Goal: Transaction & Acquisition: Subscribe to service/newsletter

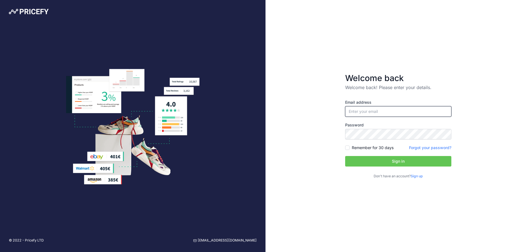
click at [366, 114] on input "email" at bounding box center [398, 111] width 106 height 11
click at [381, 113] on input "email" at bounding box center [398, 111] width 106 height 11
paste input "[EMAIL_ADDRESS][DOMAIN_NAME]"
type input "[EMAIL_ADDRESS][DOMAIN_NAME]"
click at [349, 148] on input "Remember for 30 days" at bounding box center [347, 147] width 4 height 4
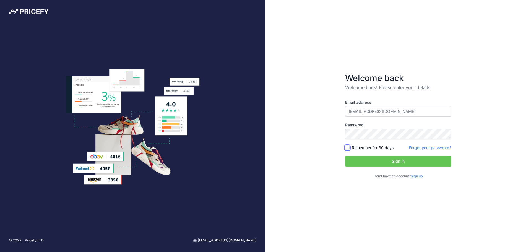
checkbox input "true"
click at [375, 160] on button "Sign in" at bounding box center [398, 161] width 106 height 11
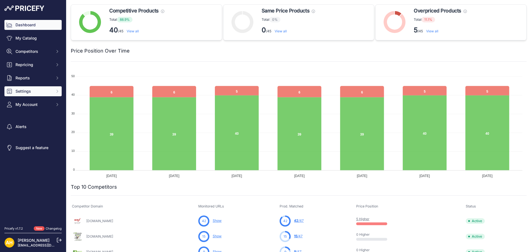
click at [28, 90] on span "Settings" at bounding box center [33, 91] width 36 height 6
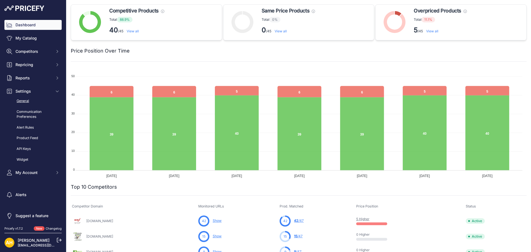
click at [29, 101] on link "General" at bounding box center [32, 101] width 57 height 10
click at [27, 25] on link "Dashboard" at bounding box center [32, 25] width 57 height 10
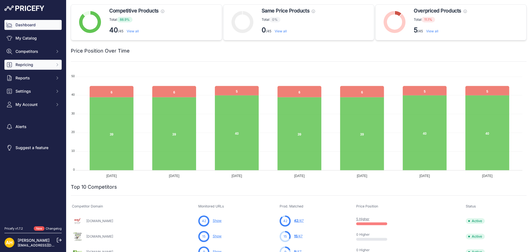
click at [28, 63] on span "Repricing" at bounding box center [33, 65] width 36 height 6
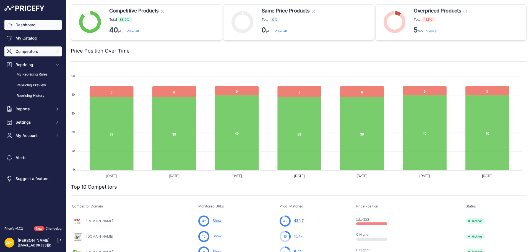
click at [32, 50] on span "Competitors" at bounding box center [33, 52] width 36 height 6
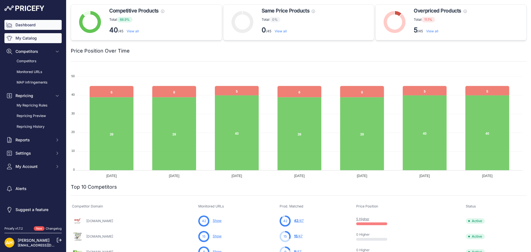
click at [32, 40] on link "My Catalog" at bounding box center [32, 38] width 57 height 10
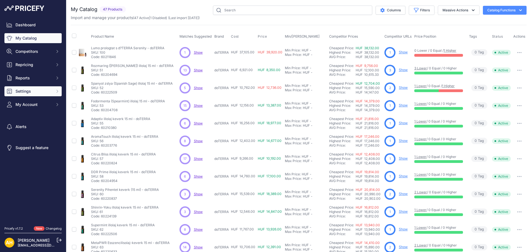
click at [34, 91] on span "Settings" at bounding box center [33, 91] width 36 height 6
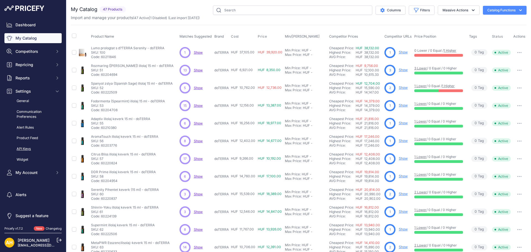
click at [30, 147] on link "API Keys" at bounding box center [32, 149] width 57 height 10
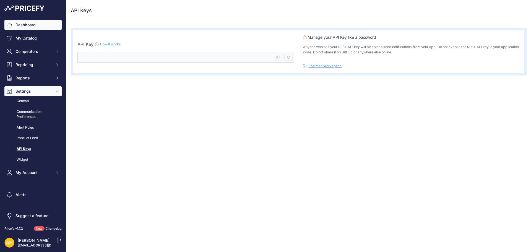
click at [27, 22] on link "Dashboard" at bounding box center [32, 25] width 57 height 10
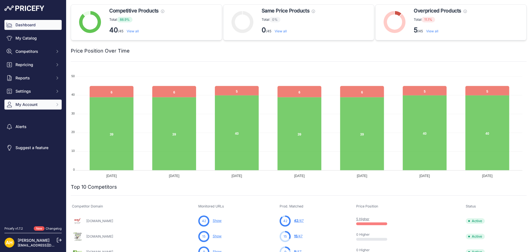
click at [36, 107] on button "My Account" at bounding box center [32, 104] width 57 height 10
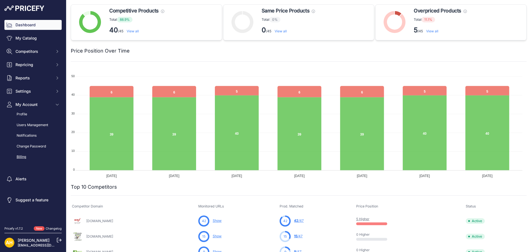
click at [23, 156] on link "Billing" at bounding box center [32, 157] width 57 height 10
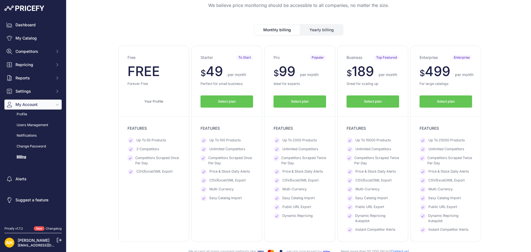
scroll to position [28, 0]
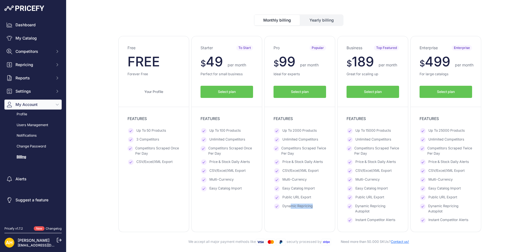
drag, startPoint x: 290, startPoint y: 207, endPoint x: 310, endPoint y: 207, distance: 20.7
click at [310, 207] on span "Dynamic Repricing" at bounding box center [297, 206] width 30 height 6
click at [285, 89] on button "Select plan" at bounding box center [299, 92] width 53 height 12
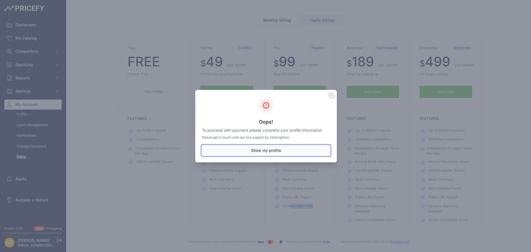
click at [268, 150] on button "Show my profile" at bounding box center [266, 150] width 128 height 11
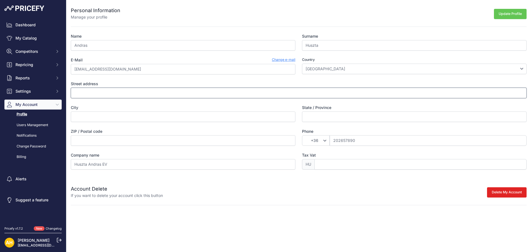
click at [181, 92] on input "Street address" at bounding box center [298, 93] width 455 height 11
type input "Vali ut 2"
type input "[PERSON_NAME]"
type input "Fejer"
type input "2464"
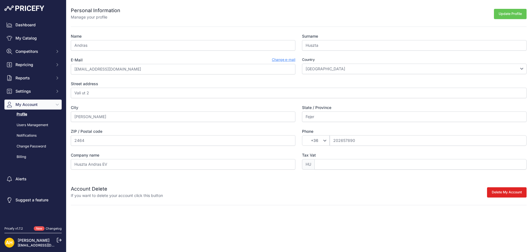
drag, startPoint x: 272, startPoint y: 201, endPoint x: 268, endPoint y: 205, distance: 5.7
click at [272, 201] on div "Personal Information Manage your profile Update Profile Name Andras Surname Hus…" at bounding box center [298, 102] width 464 height 205
click at [321, 165] on input "Tax Vat" at bounding box center [420, 164] width 212 height 11
drag, startPoint x: 318, startPoint y: 164, endPoint x: 319, endPoint y: 167, distance: 4.0
click at [318, 164] on input "Tax Vat" at bounding box center [420, 164] width 212 height 11
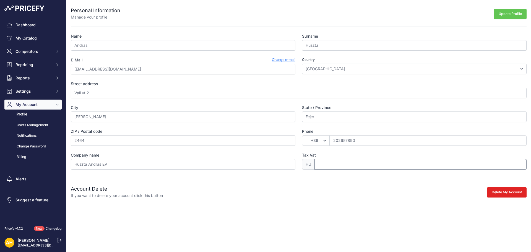
paste input "HU90338782"
drag, startPoint x: 324, startPoint y: 164, endPoint x: 302, endPoint y: 162, distance: 21.3
click at [306, 162] on div "HU HU90338782" at bounding box center [414, 164] width 224 height 11
type input "90338782"
click at [371, 199] on div "Personal Information Manage your profile Update Profile Name Andras Surname Hus…" at bounding box center [298, 102] width 464 height 205
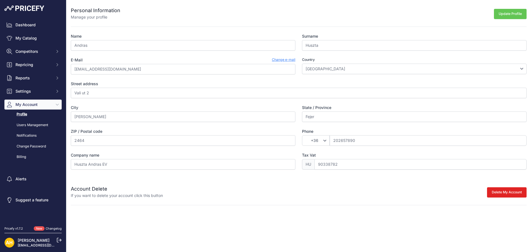
click at [500, 17] on button "Update Profile" at bounding box center [510, 14] width 33 height 10
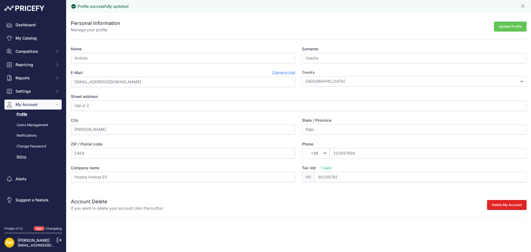
click at [19, 156] on link "Billing" at bounding box center [32, 157] width 57 height 10
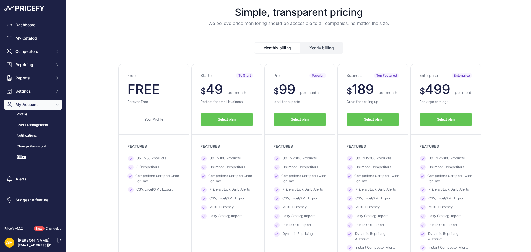
click at [295, 120] on span "Select plan" at bounding box center [300, 119] width 18 height 5
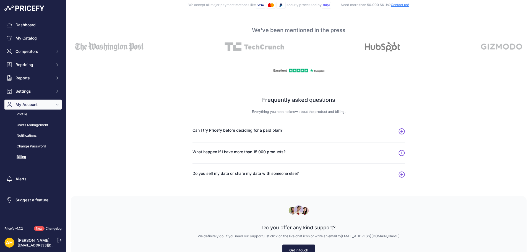
scroll to position [274, 0]
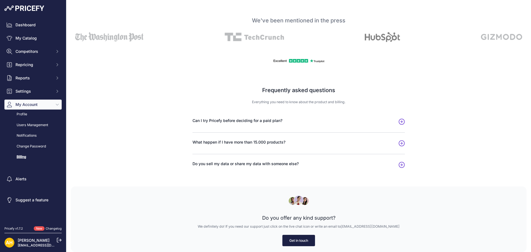
click at [272, 162] on span "Do you sell my data or share my data with someone else?" at bounding box center [245, 164] width 106 height 6
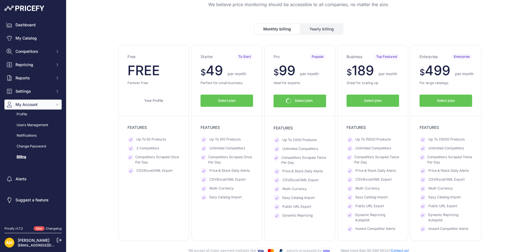
scroll to position [28, 0]
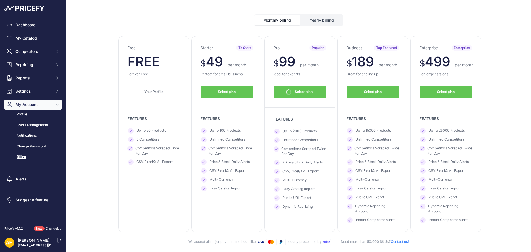
click at [212, 62] on span "49" at bounding box center [214, 61] width 17 height 16
drag, startPoint x: 206, startPoint y: 61, endPoint x: 230, endPoint y: 59, distance: 24.1
click at [230, 59] on p "$ 49 $ 49 per month" at bounding box center [226, 61] width 53 height 13
click at [296, 98] on button "Select plan" at bounding box center [299, 92] width 53 height 13
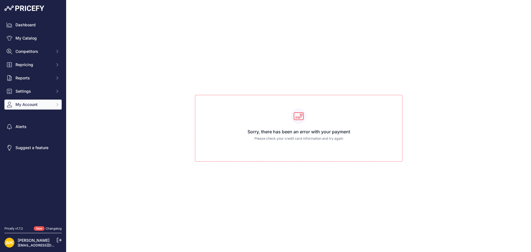
click at [33, 104] on span "My Account" at bounding box center [33, 105] width 36 height 6
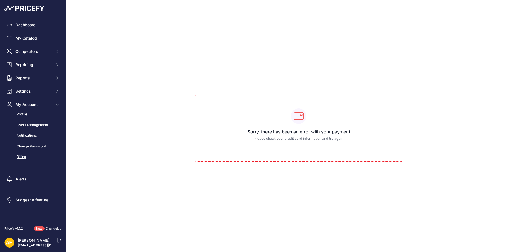
click at [30, 155] on link "Billing" at bounding box center [32, 157] width 57 height 10
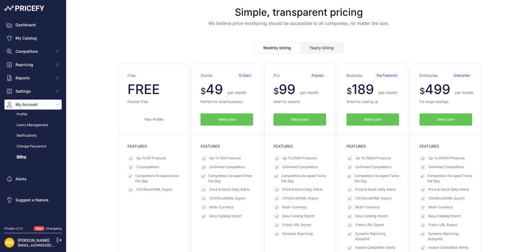
click at [316, 49] on button "Yearly billing" at bounding box center [321, 48] width 43 height 11
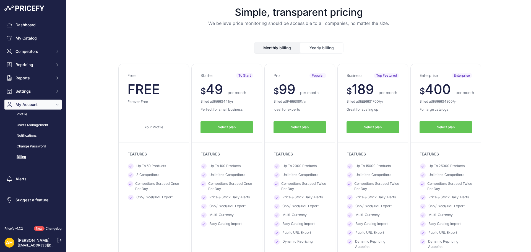
click at [281, 45] on button "Monthly billing" at bounding box center [276, 48] width 45 height 11
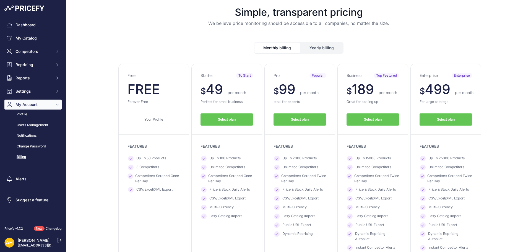
click at [324, 47] on button "Yearly billing" at bounding box center [321, 48] width 43 height 11
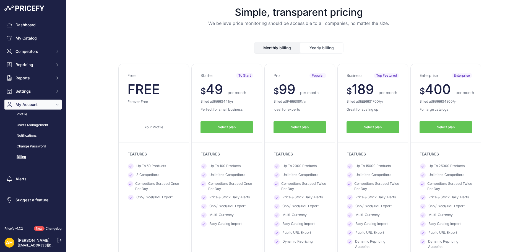
click at [275, 46] on button "Monthly billing" at bounding box center [276, 48] width 45 height 11
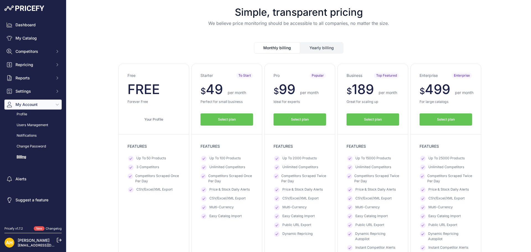
click at [321, 46] on button "Yearly billing" at bounding box center [321, 48] width 43 height 11
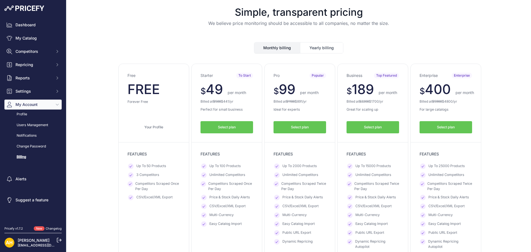
click at [304, 127] on span "Select plan" at bounding box center [300, 127] width 18 height 5
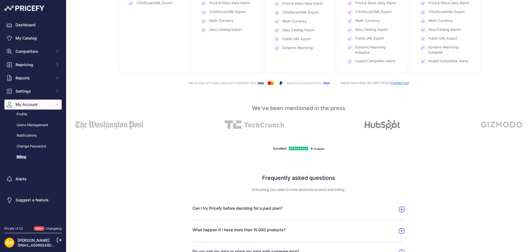
scroll to position [193, 0]
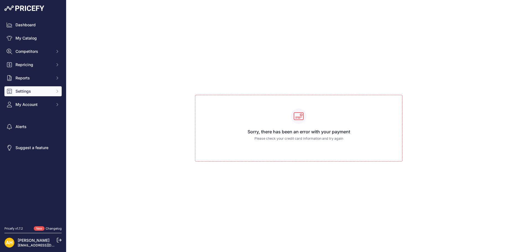
click at [26, 90] on span "Settings" at bounding box center [33, 91] width 36 height 6
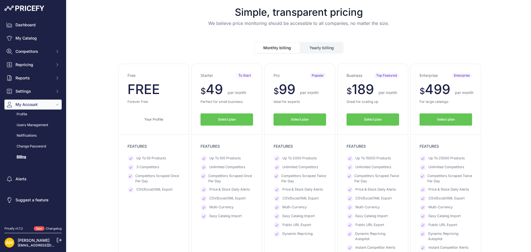
click at [298, 122] on button "Select plan" at bounding box center [299, 119] width 53 height 12
click at [276, 47] on button "Monthly billing" at bounding box center [276, 48] width 45 height 11
click at [291, 119] on span "Select plan" at bounding box center [300, 119] width 18 height 5
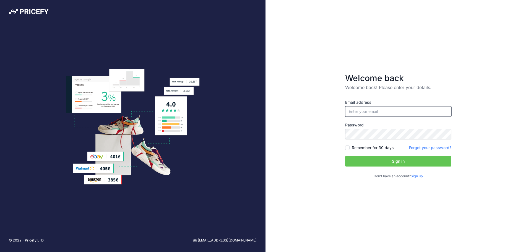
click at [374, 108] on input "email" at bounding box center [398, 111] width 106 height 11
click at [366, 112] on input "email" at bounding box center [398, 111] width 106 height 11
click at [375, 111] on input "andras.huszta@gmail.com" at bounding box center [398, 111] width 106 height 11
type input "[EMAIL_ADDRESS][DOMAIN_NAME]"
click at [347, 148] on input "Remember for 30 days" at bounding box center [347, 147] width 4 height 4
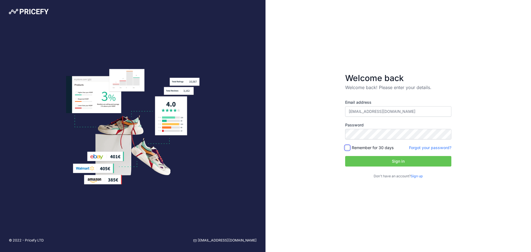
checkbox input "true"
click at [368, 160] on button "Sign in" at bounding box center [398, 161] width 106 height 11
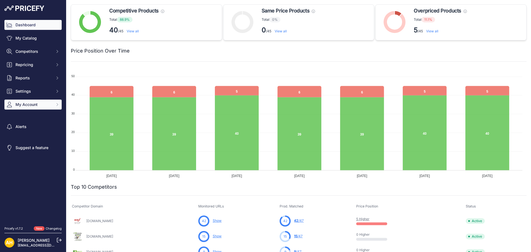
click at [33, 106] on span "My Account" at bounding box center [33, 105] width 36 height 6
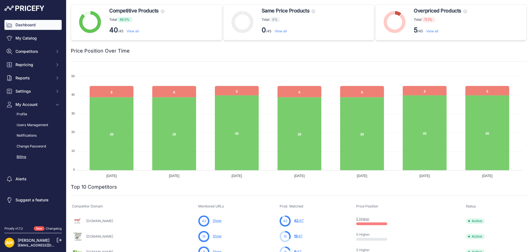
click at [25, 156] on link "Billing" at bounding box center [32, 157] width 57 height 10
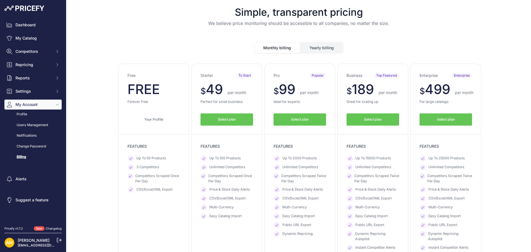
click at [239, 94] on span "per month" at bounding box center [236, 92] width 19 height 5
click at [226, 102] on p "Perfect for small business" at bounding box center [226, 101] width 53 height 5
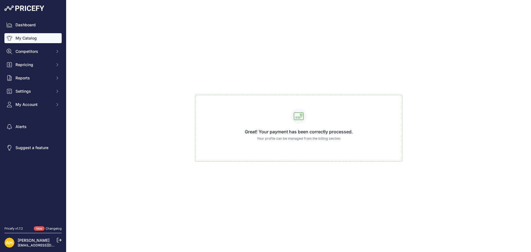
click at [36, 39] on link "My Catalog" at bounding box center [32, 38] width 57 height 10
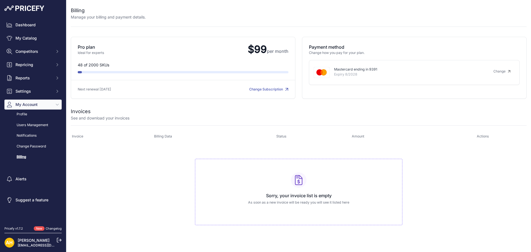
click at [87, 117] on p "See and download your invoices" at bounding box center [100, 118] width 59 height 6
click at [27, 21] on link "Dashboard" at bounding box center [32, 25] width 57 height 10
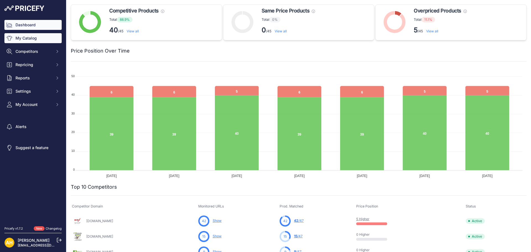
click at [30, 38] on link "My Catalog" at bounding box center [32, 38] width 57 height 10
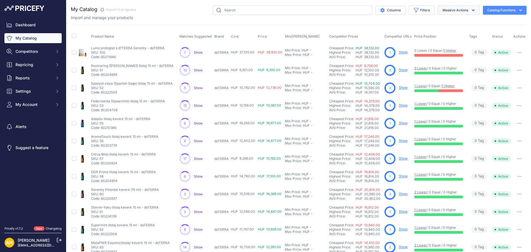
click at [461, 7] on button "Massive Actions" at bounding box center [458, 10] width 42 height 9
click at [503, 9] on button "Catalog Functions" at bounding box center [504, 10] width 44 height 9
click at [159, 22] on div "My Catalog" at bounding box center [298, 166] width 455 height 321
click at [194, 54] on span "Show" at bounding box center [198, 52] width 9 height 4
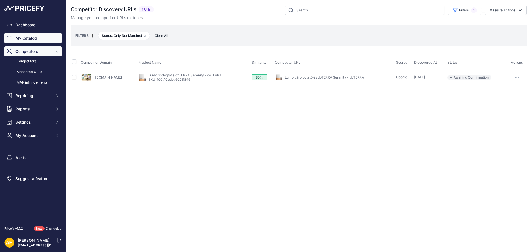
click at [36, 41] on link "My Catalog" at bounding box center [32, 38] width 57 height 10
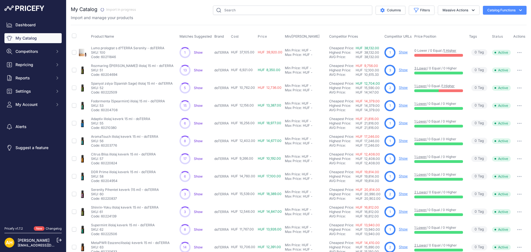
click at [402, 53] on link "Show" at bounding box center [402, 52] width 9 height 4
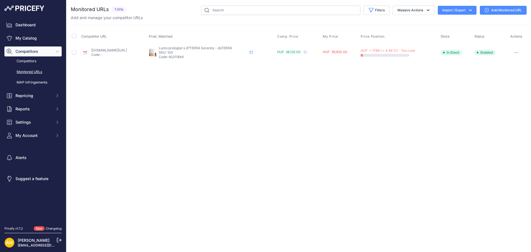
click at [500, 9] on link "Add Monitored URL" at bounding box center [502, 10] width 47 height 9
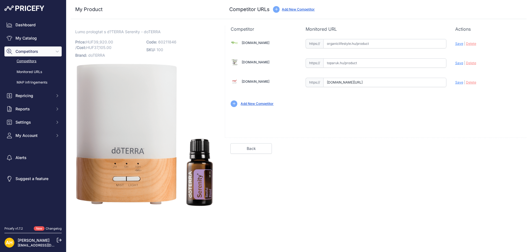
click at [37, 60] on link "Competitors" at bounding box center [32, 61] width 57 height 10
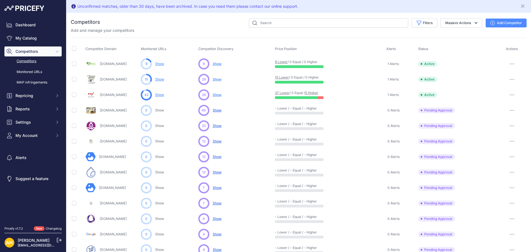
scroll to position [214, 0]
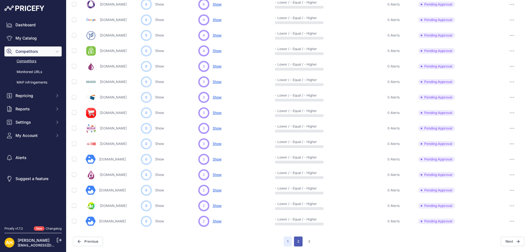
click at [295, 239] on button "2" at bounding box center [298, 241] width 9 height 10
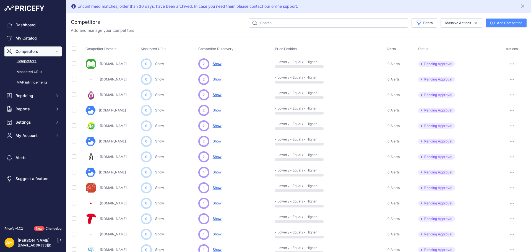
scroll to position [214, 0]
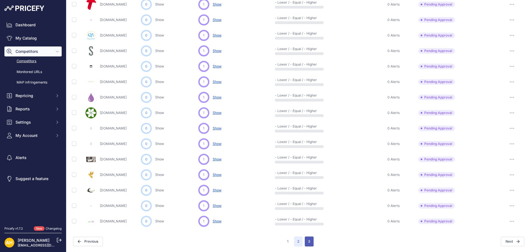
click at [307, 241] on button "3" at bounding box center [309, 241] width 9 height 10
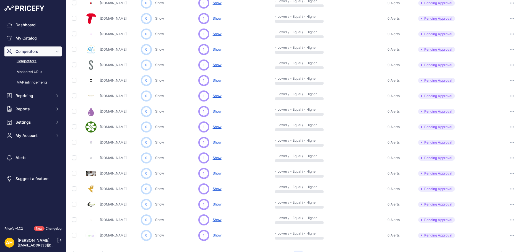
scroll to position [228, 0]
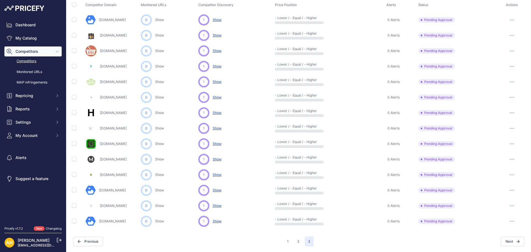
scroll to position [44, 0]
click at [109, 19] on link "[DOMAIN_NAME]" at bounding box center [112, 20] width 27 height 4
click at [438, 20] on span "Pending Approval" at bounding box center [436, 20] width 37 height 6
click at [215, 22] on p "Show Discovering..." at bounding box center [217, 19] width 9 height 5
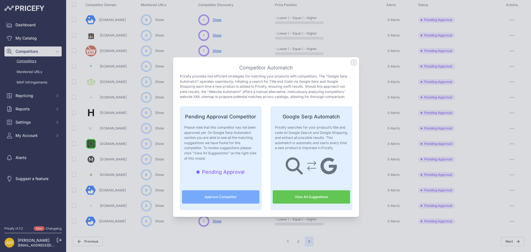
click at [309, 197] on link "View All Suggestions" at bounding box center [310, 196] width 77 height 13
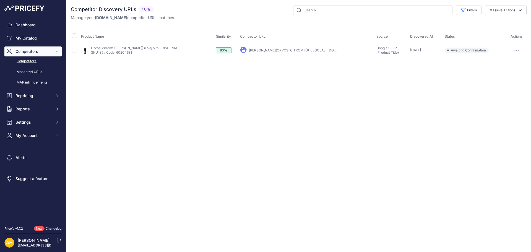
click at [468, 48] on span "Awaiting Confirmation" at bounding box center [466, 51] width 44 height 6
click at [453, 52] on span "Awaiting Confirmation" at bounding box center [466, 51] width 44 height 6
click at [518, 49] on button "button" at bounding box center [516, 50] width 11 height 8
click at [504, 62] on button "Confirm match" at bounding box center [502, 61] width 45 height 9
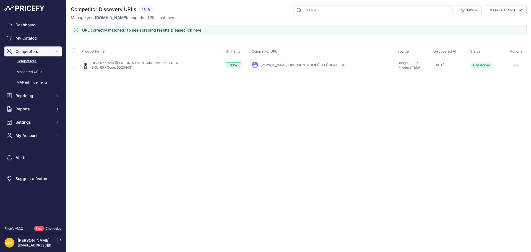
click at [24, 61] on link "Competitors" at bounding box center [32, 61] width 57 height 10
click at [28, 74] on link "Monitored URLs" at bounding box center [32, 72] width 57 height 10
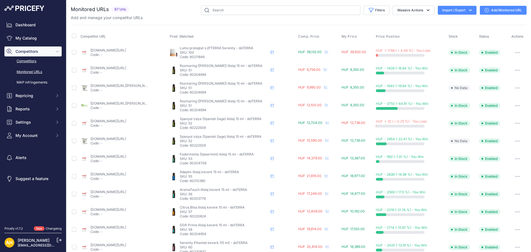
click at [26, 62] on link "Competitors" at bounding box center [32, 61] width 57 height 10
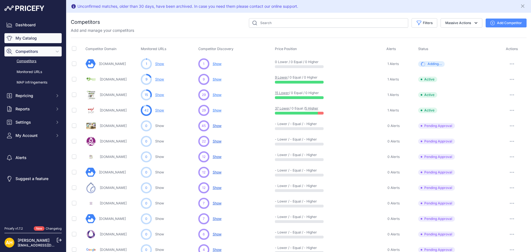
click at [23, 38] on link "My Catalog" at bounding box center [32, 38] width 57 height 10
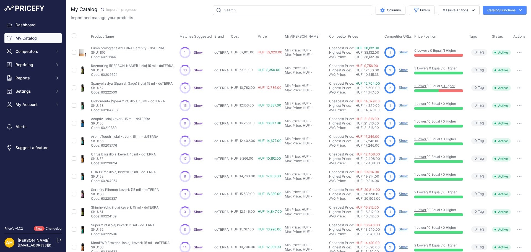
click at [494, 13] on button "Catalog Functions" at bounding box center [504, 10] width 44 height 9
click at [477, 43] on link "Batch Upload" at bounding box center [495, 42] width 62 height 10
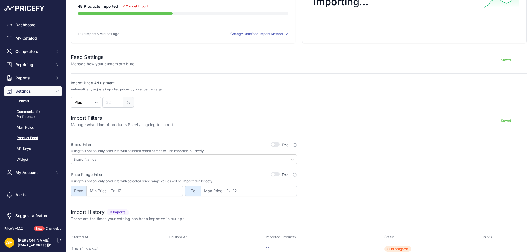
scroll to position [85, 0]
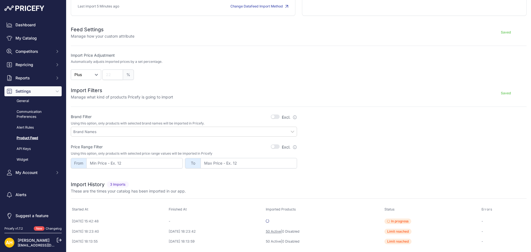
click at [281, 232] on link "50 Active" at bounding box center [273, 231] width 15 height 4
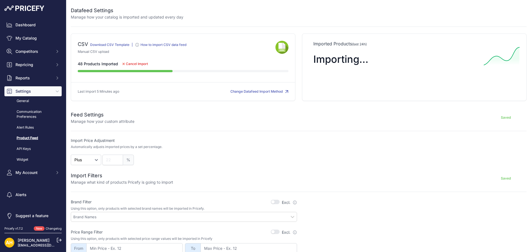
click at [117, 45] on link "Download CSV Template" at bounding box center [109, 45] width 39 height 4
